Goal: Browse casually: Explore the website without a specific task or goal

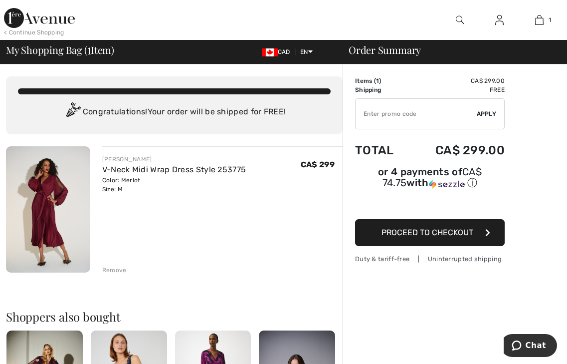
click at [54, 204] on img at bounding box center [48, 209] width 84 height 126
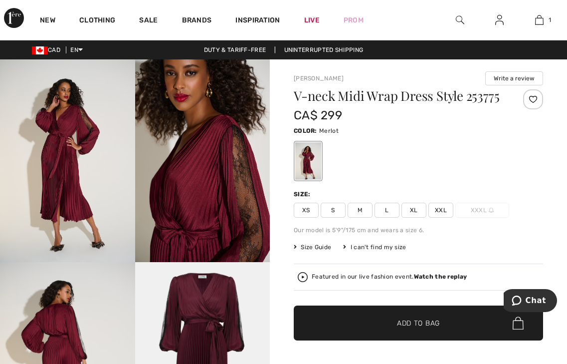
click at [66, 183] on img at bounding box center [67, 160] width 135 height 202
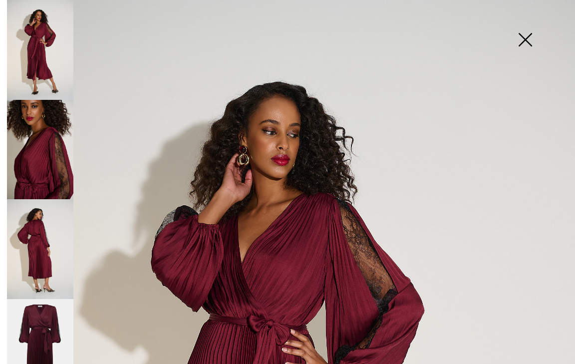
click at [46, 268] on img at bounding box center [40, 249] width 66 height 100
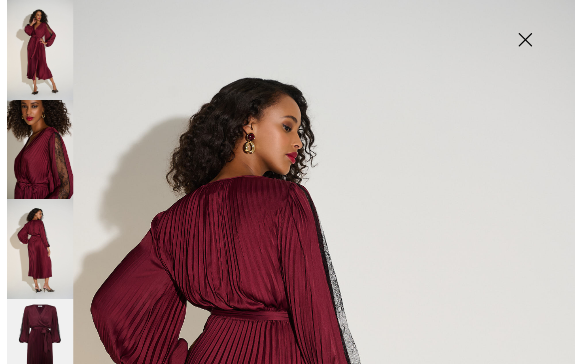
click at [26, 58] on img at bounding box center [40, 50] width 66 height 100
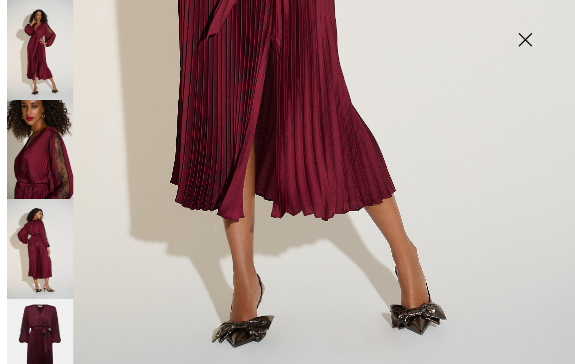
scroll to position [472, 0]
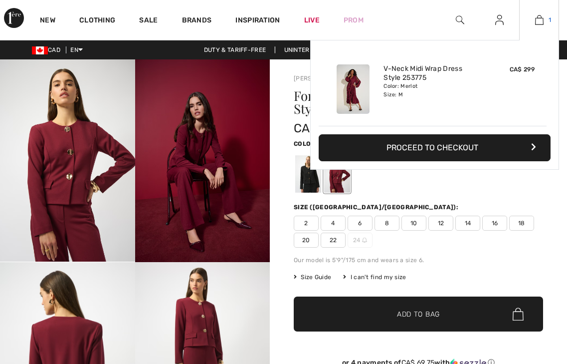
click at [539, 21] on img at bounding box center [539, 20] width 8 height 12
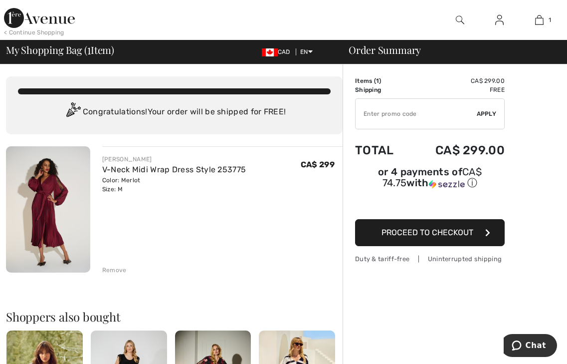
click at [40, 200] on img at bounding box center [48, 209] width 84 height 126
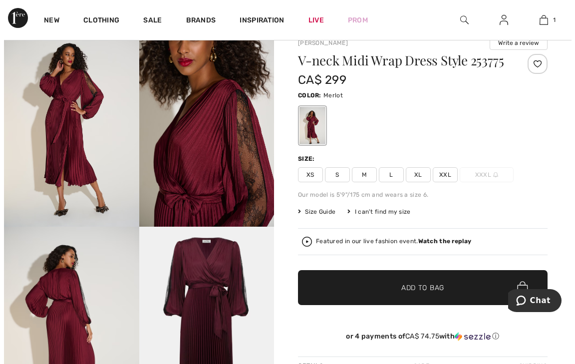
scroll to position [41, 0]
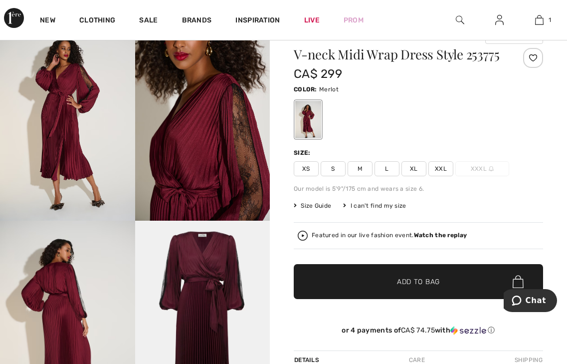
click at [64, 255] on img at bounding box center [67, 321] width 135 height 202
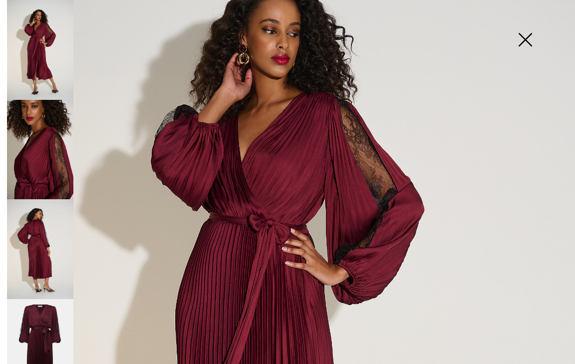
scroll to position [99, 0]
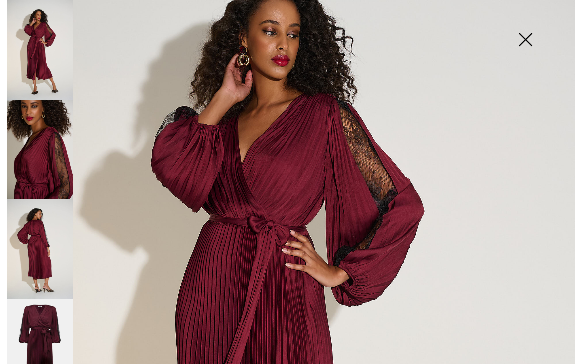
click at [59, 243] on img at bounding box center [40, 249] width 66 height 100
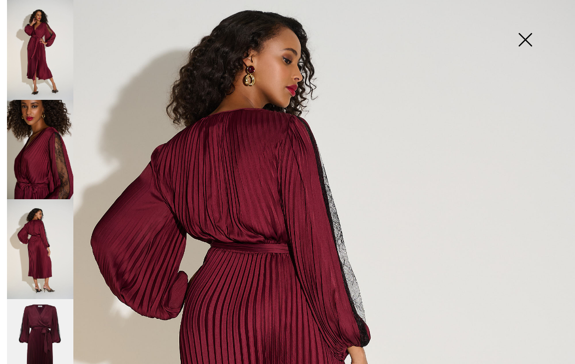
scroll to position [55, 0]
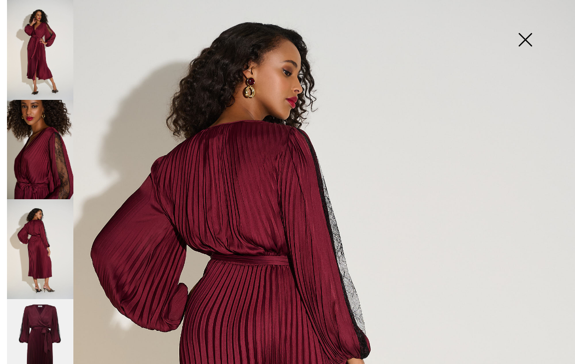
click at [45, 148] on img at bounding box center [40, 150] width 66 height 100
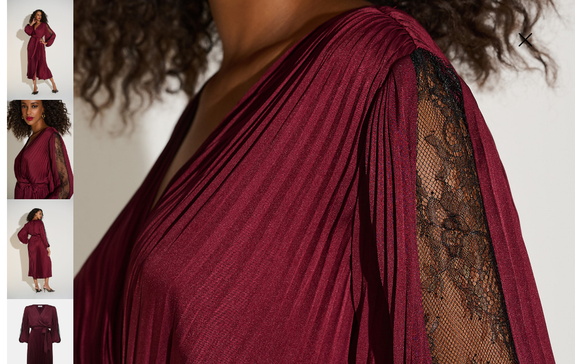
scroll to position [184, 0]
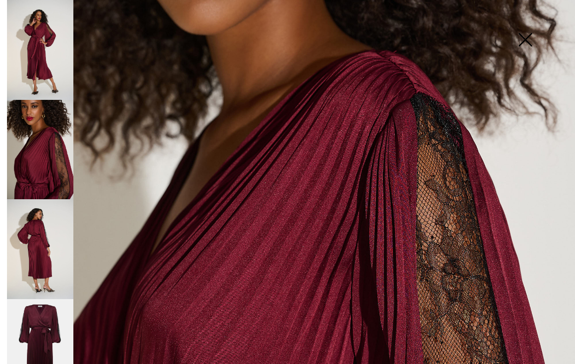
click at [49, 156] on img at bounding box center [40, 150] width 66 height 100
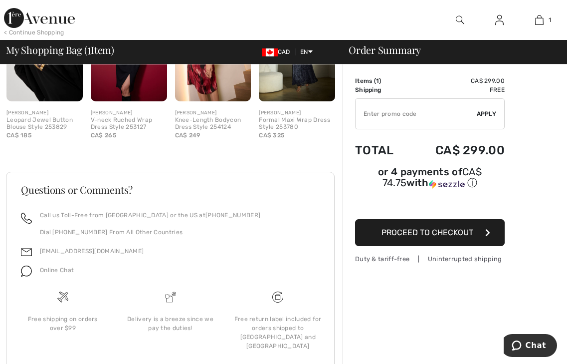
scroll to position [371, 0]
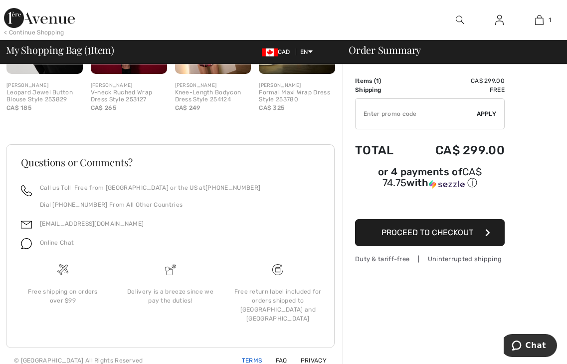
click at [249, 357] on link "Terms" at bounding box center [246, 360] width 32 height 7
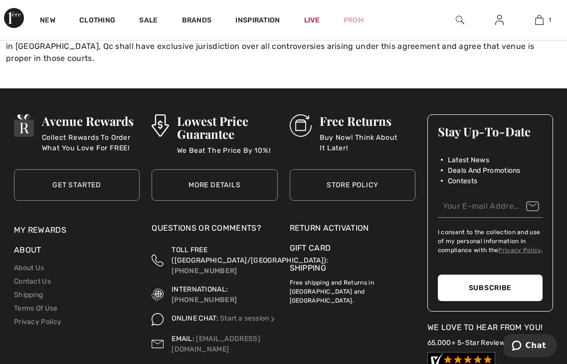
scroll to position [1526, 0]
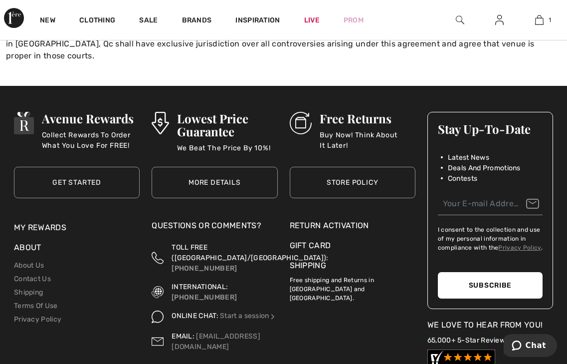
click at [329, 167] on link "Store Policy" at bounding box center [353, 182] width 126 height 31
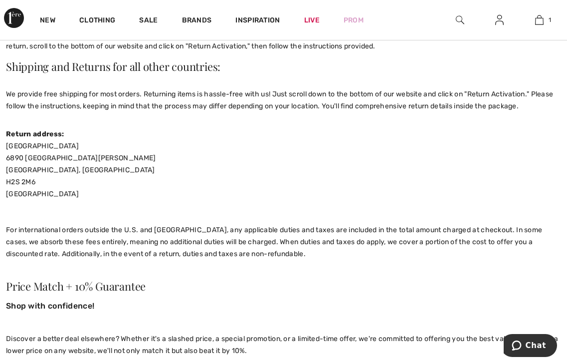
scroll to position [134, 0]
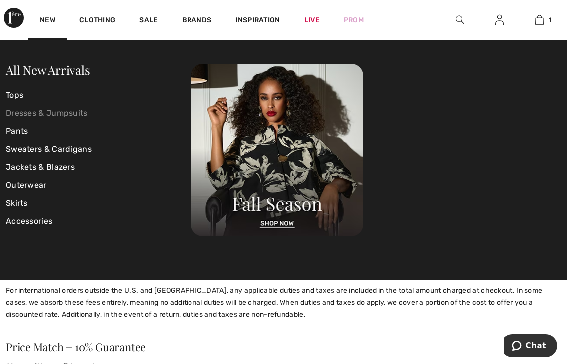
click at [28, 109] on link "Dresses & Jumpsuits" at bounding box center [98, 113] width 185 height 18
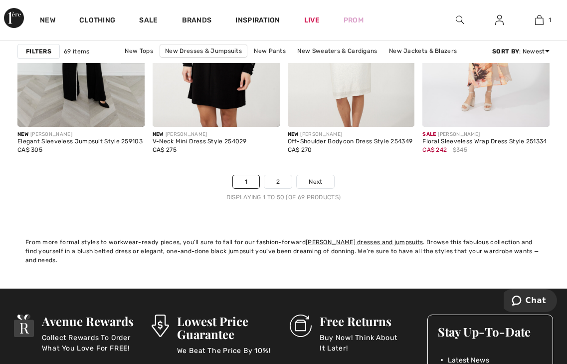
scroll to position [3743, 0]
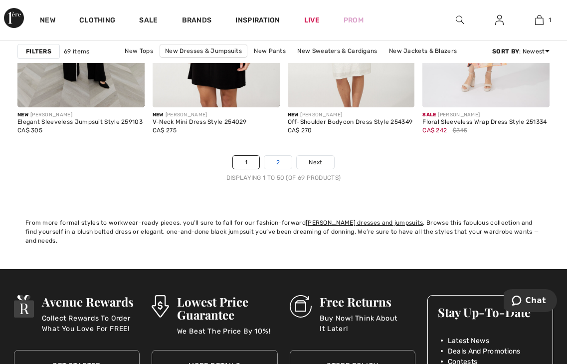
click at [275, 159] on link "2" at bounding box center [277, 162] width 27 height 13
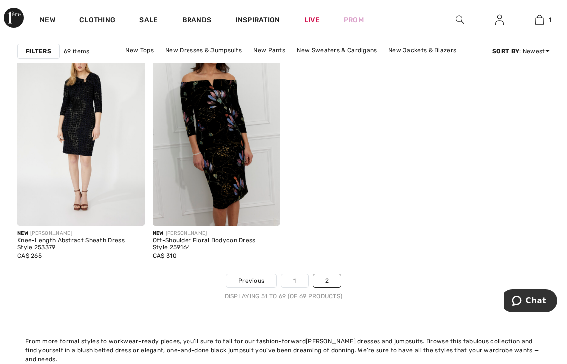
scroll to position [1552, 0]
